Goal: Find specific page/section: Find specific page/section

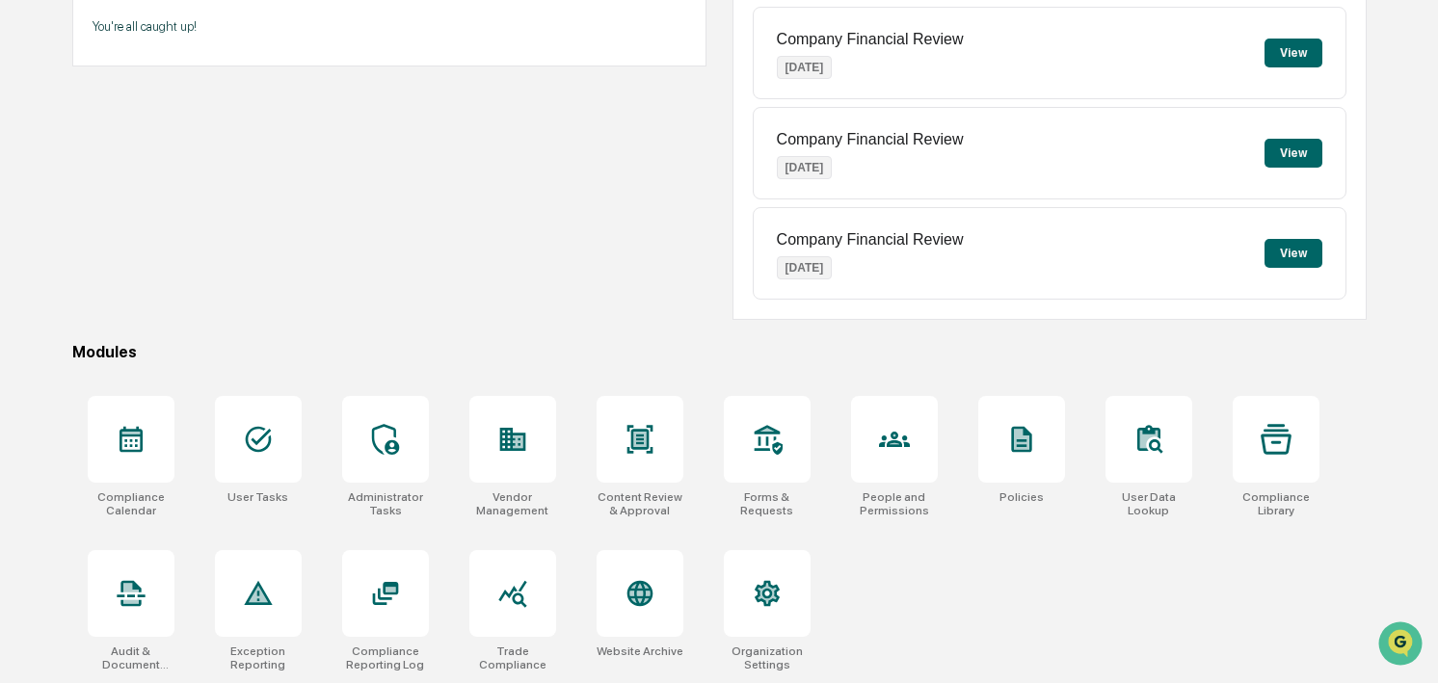
scroll to position [251, 0]
drag, startPoint x: 362, startPoint y: 589, endPoint x: 591, endPoint y: 480, distance: 253.1
click at [380, 566] on div at bounding box center [385, 593] width 87 height 87
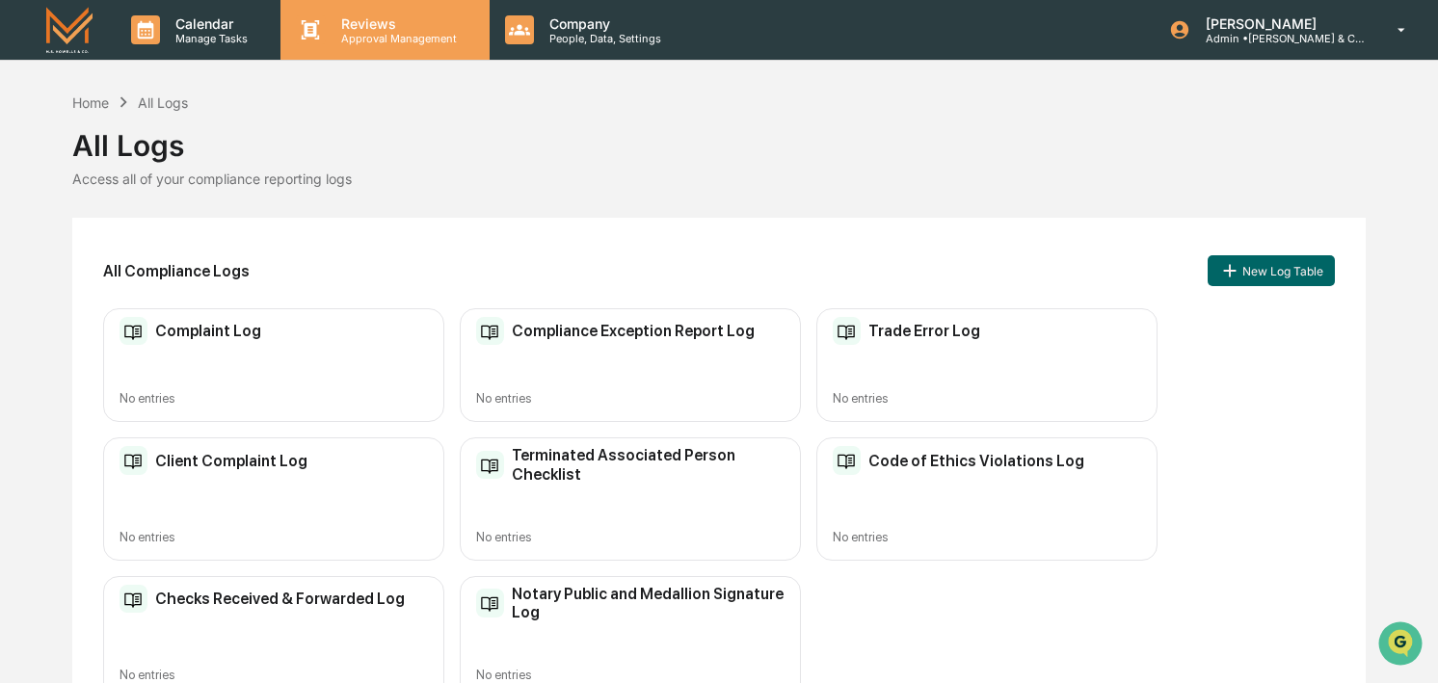
click at [397, 44] on div "Reviews Approval Management" at bounding box center [385, 30] width 208 height 60
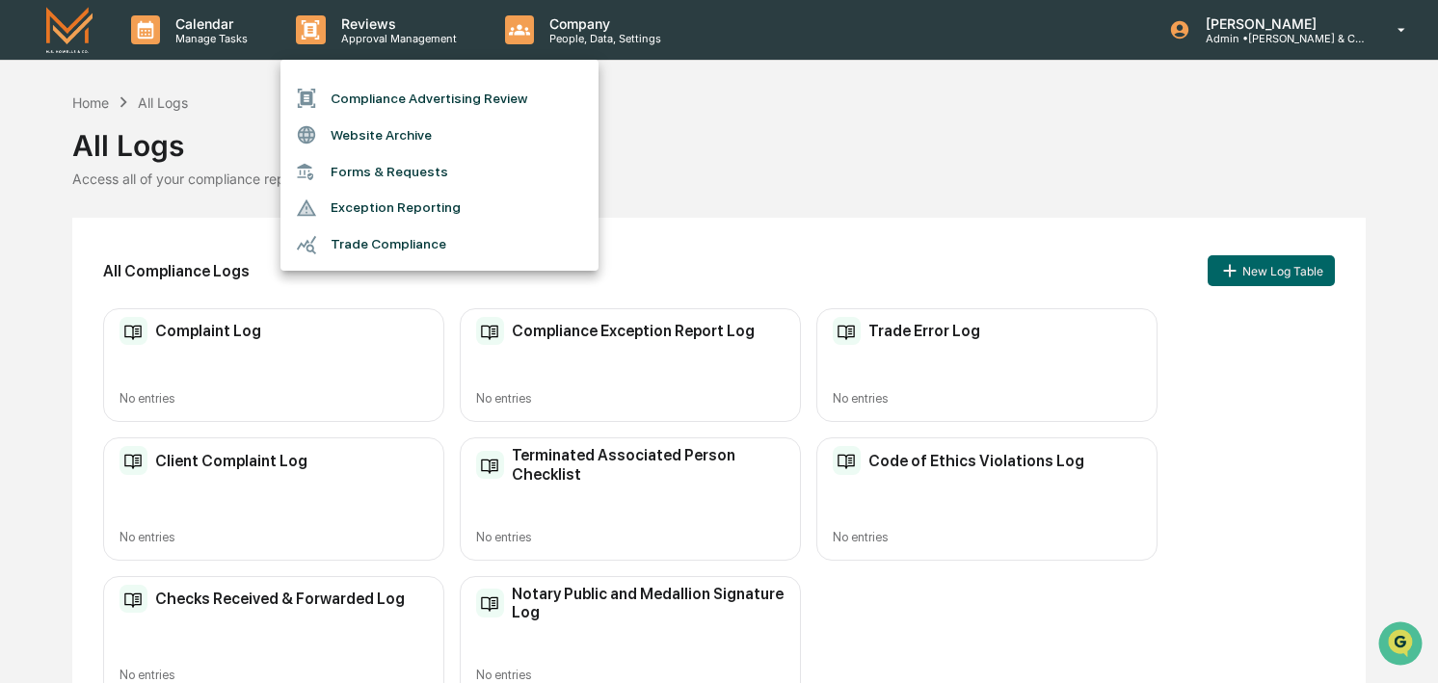
click at [393, 94] on li "Compliance Advertising Review" at bounding box center [440, 98] width 318 height 37
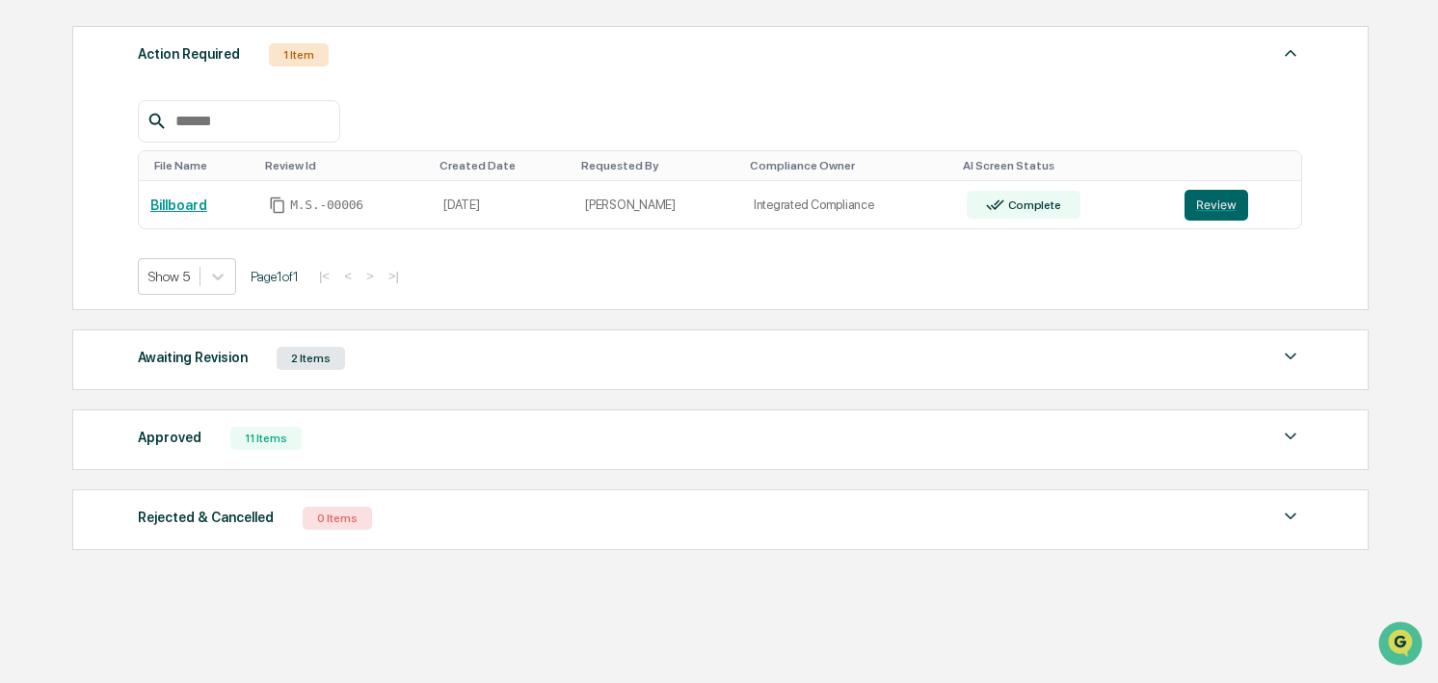
scroll to position [302, 0]
click at [1284, 440] on img at bounding box center [1290, 435] width 23 height 23
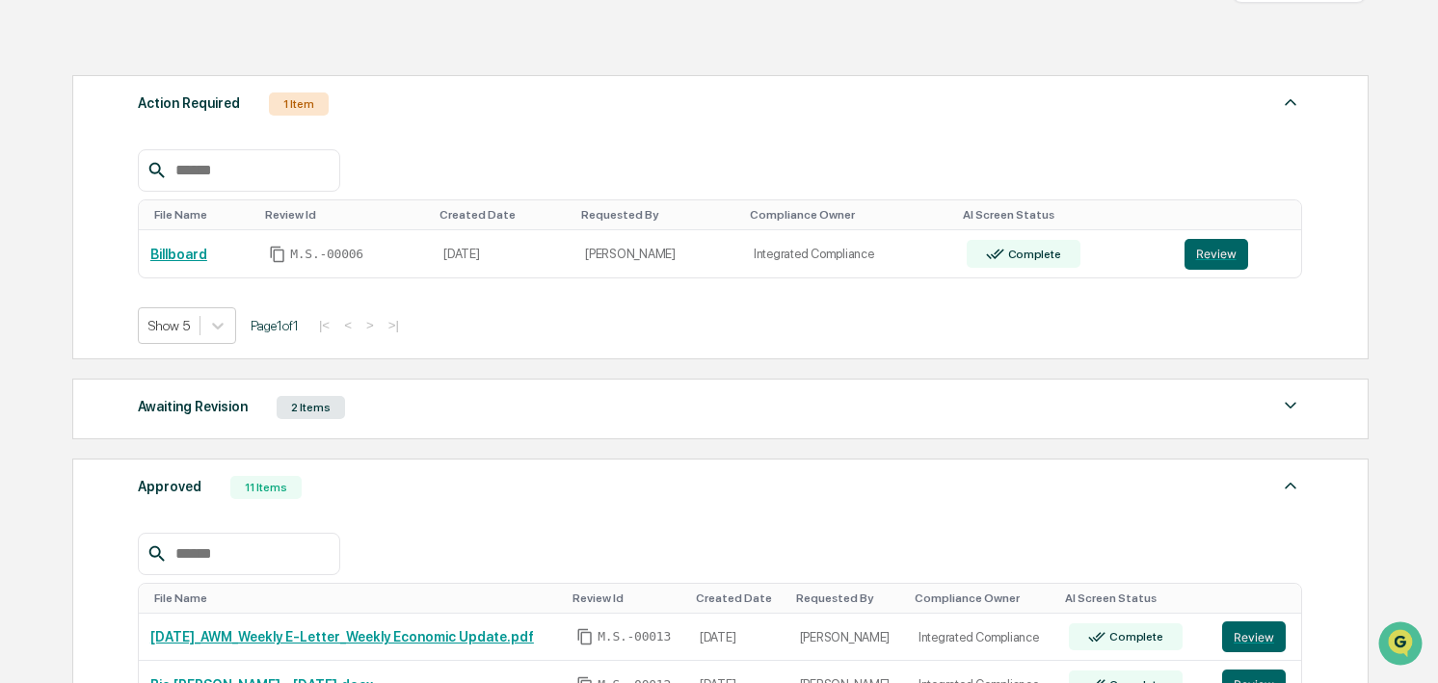
scroll to position [0, 0]
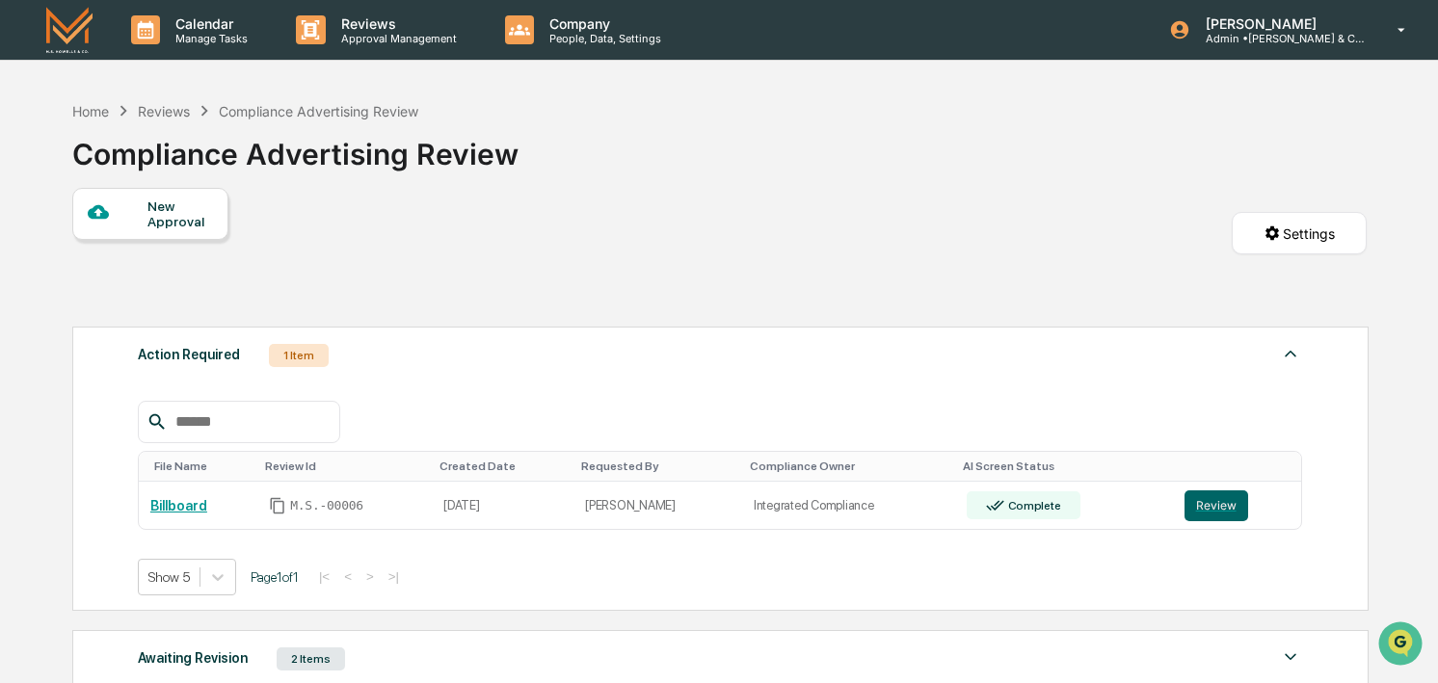
click at [782, 154] on div "Home Reviews Compliance Advertising Review Compliance Advertising Review" at bounding box center [719, 140] width 1295 height 96
